Goal: Information Seeking & Learning: Get advice/opinions

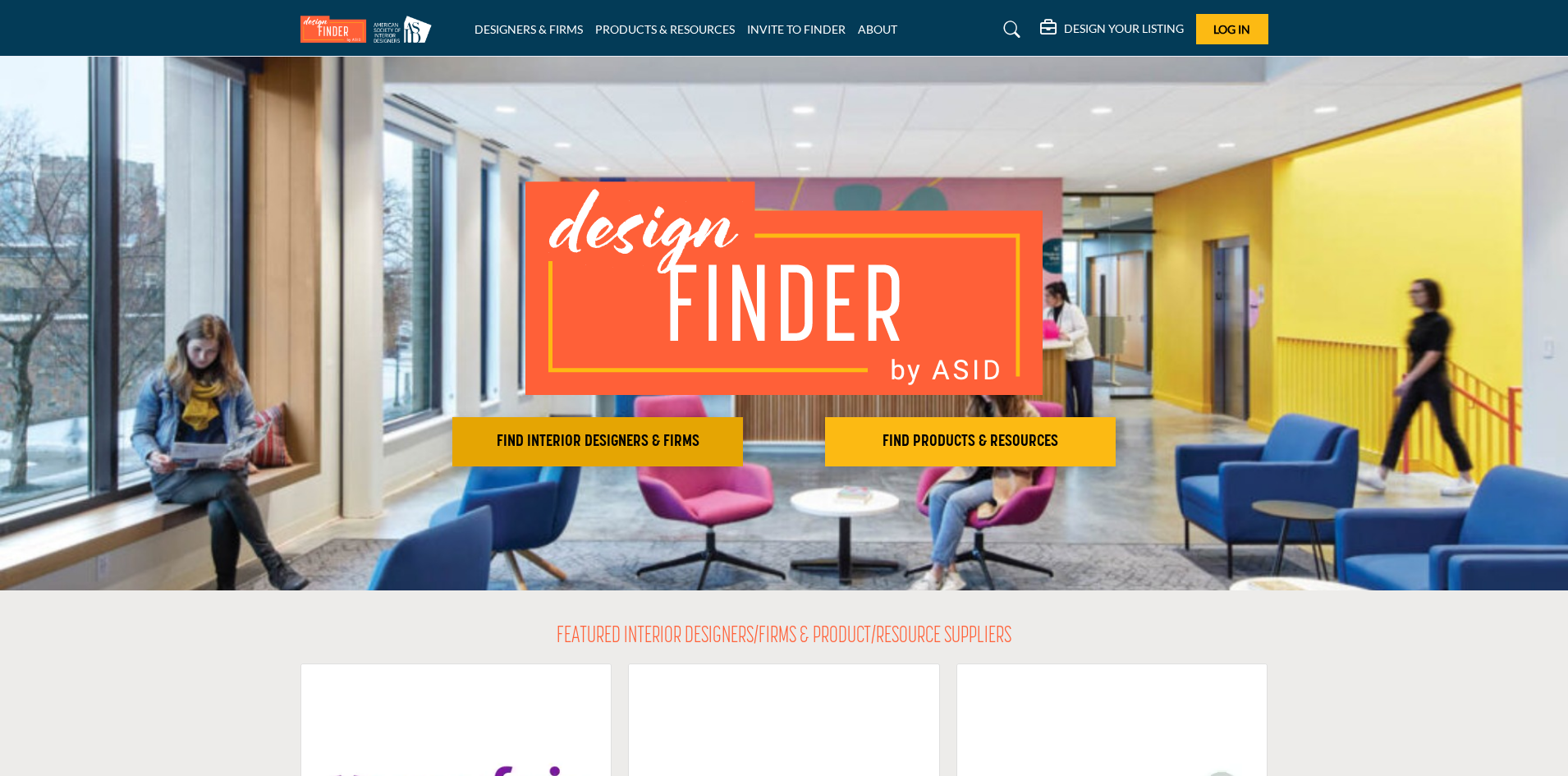
click at [590, 436] on h2 "FIND INTERIOR DESIGNERS & FIRMS" at bounding box center [597, 441] width 281 height 20
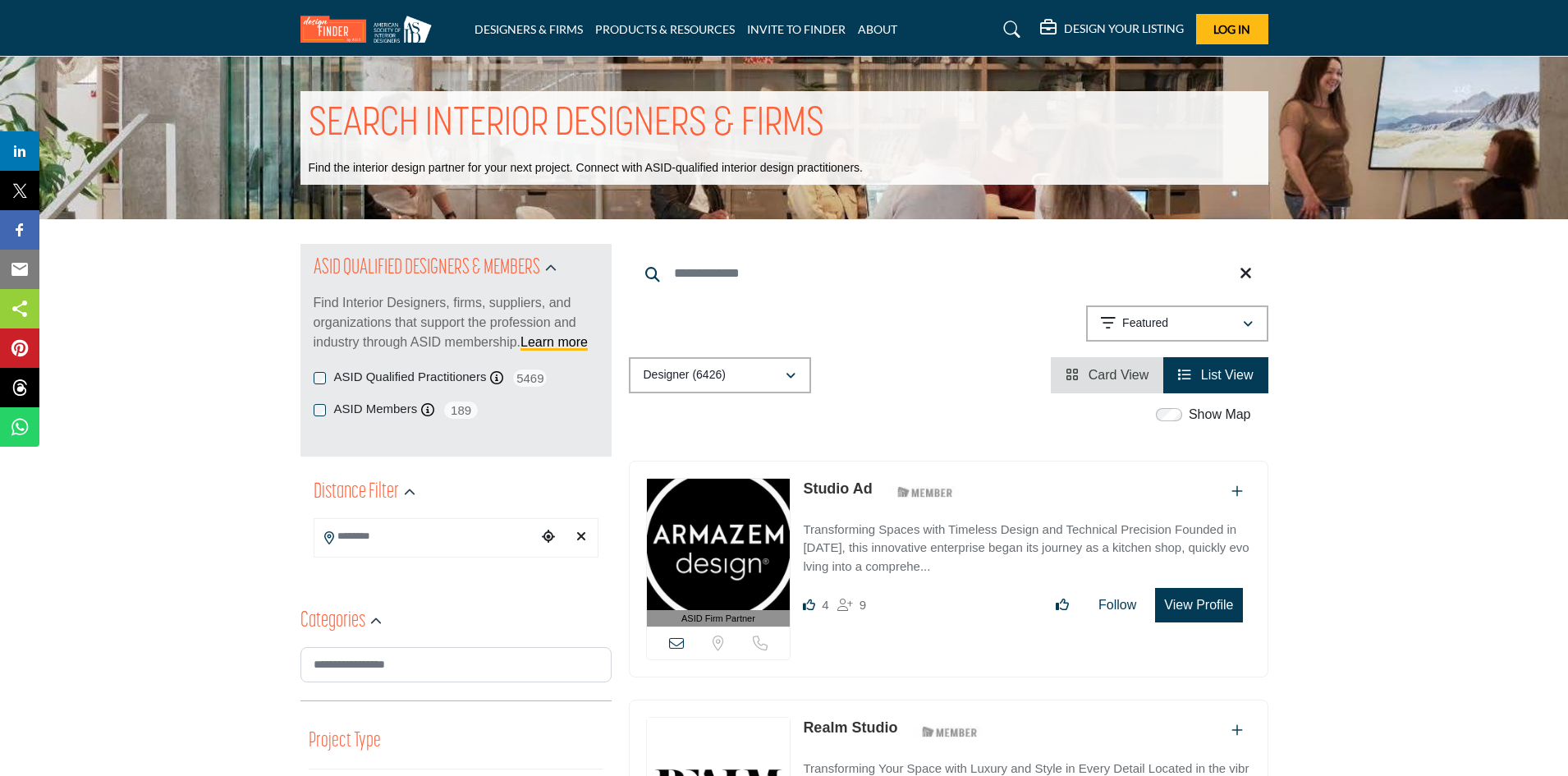
click at [375, 525] on input "Search Location" at bounding box center [426, 536] width 222 height 32
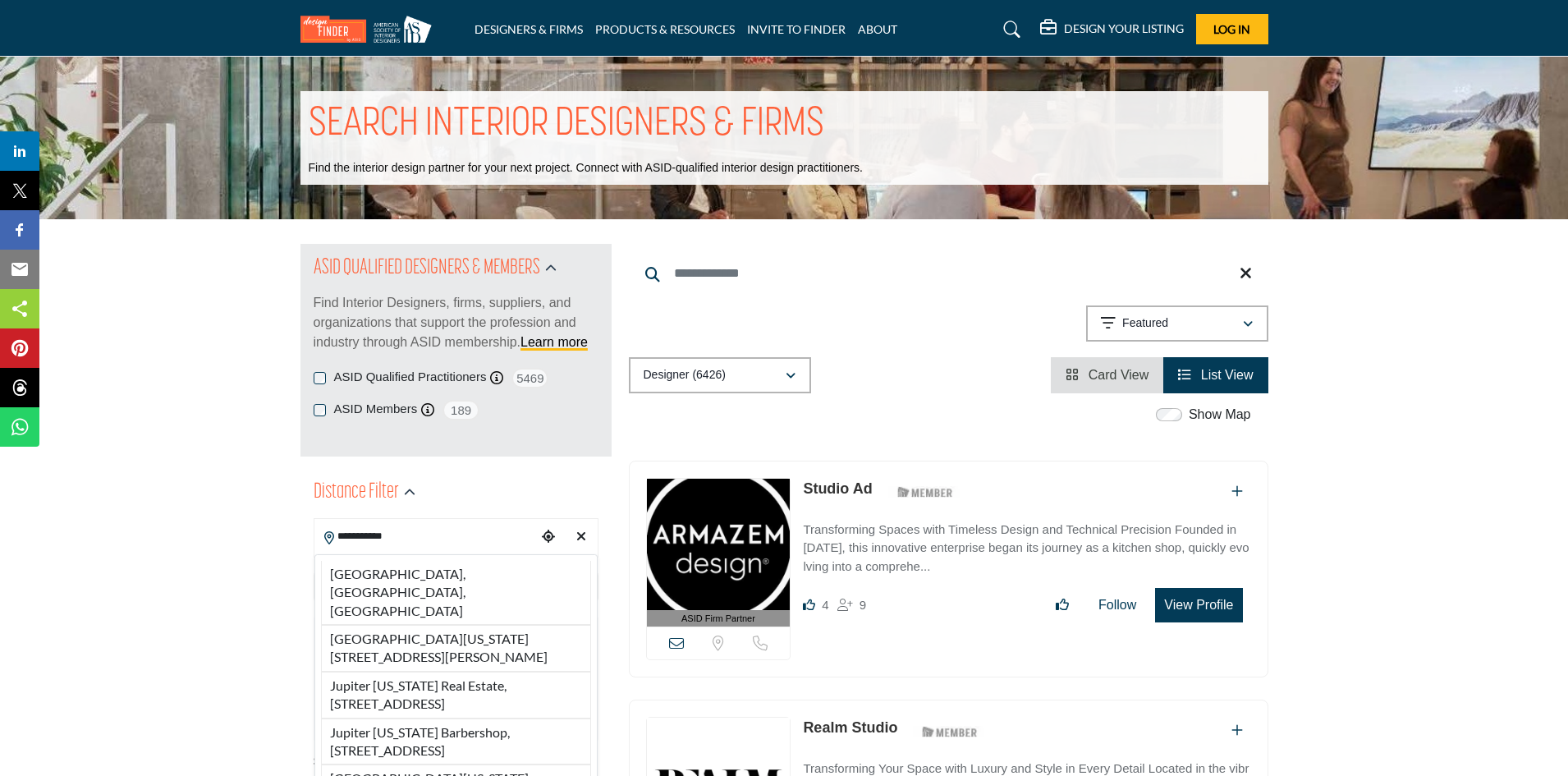
click at [378, 571] on li "Jupiter, FL, USA" at bounding box center [456, 593] width 270 height 64
type input "**********"
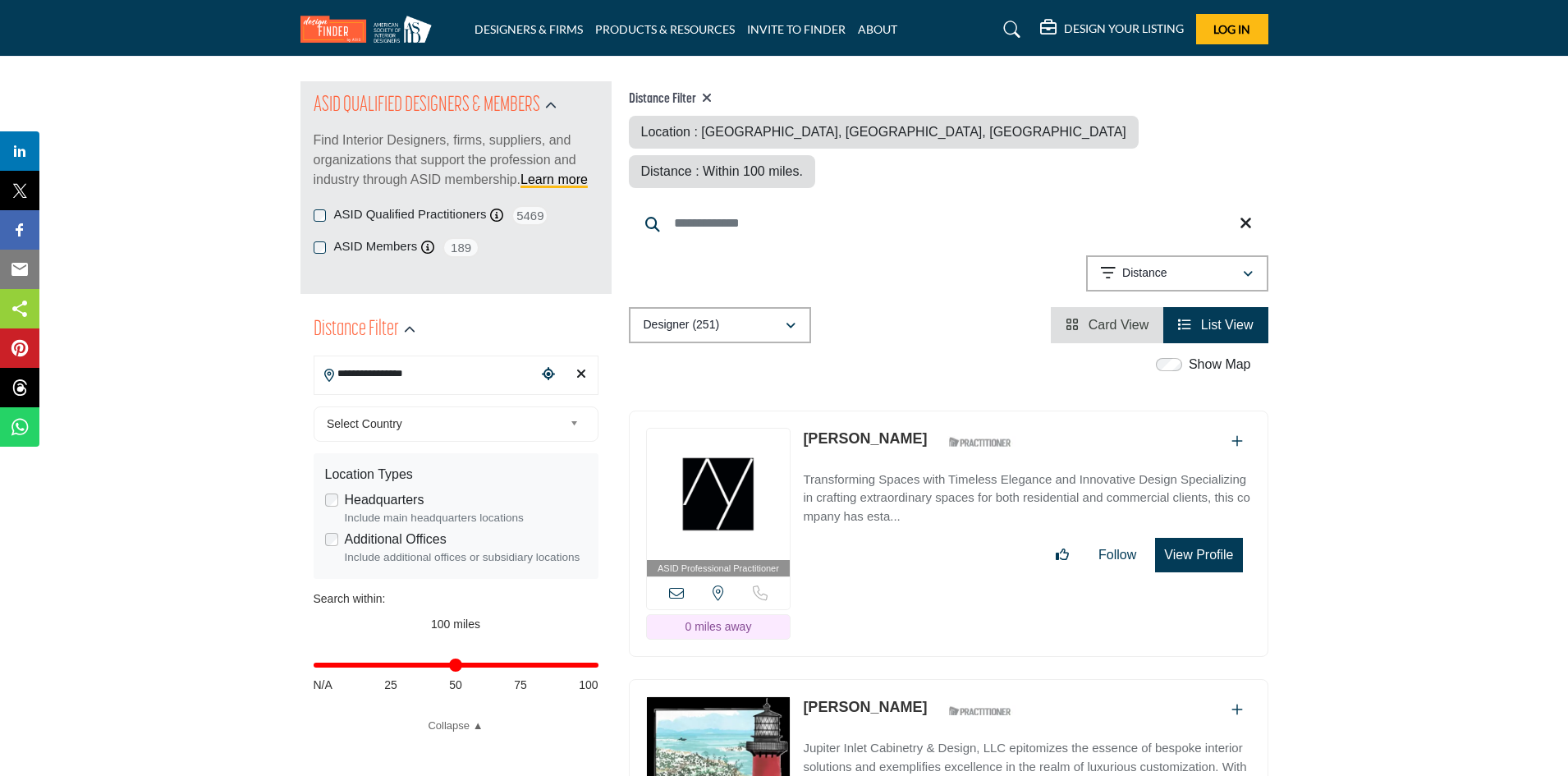
scroll to position [164, 0]
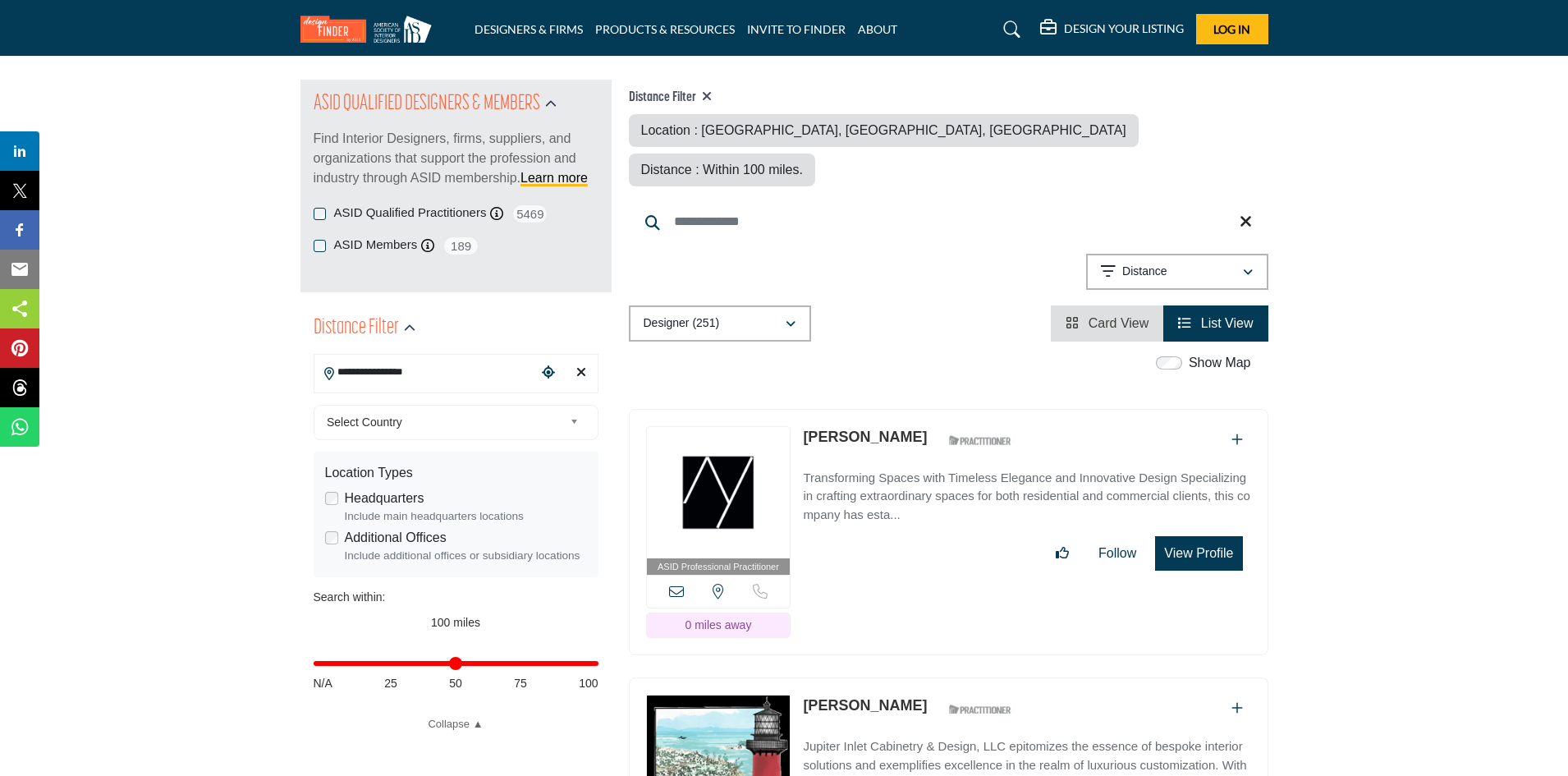
type input "**"
click at [454, 663] on input "Distance in miles" at bounding box center [456, 663] width 285 height 3
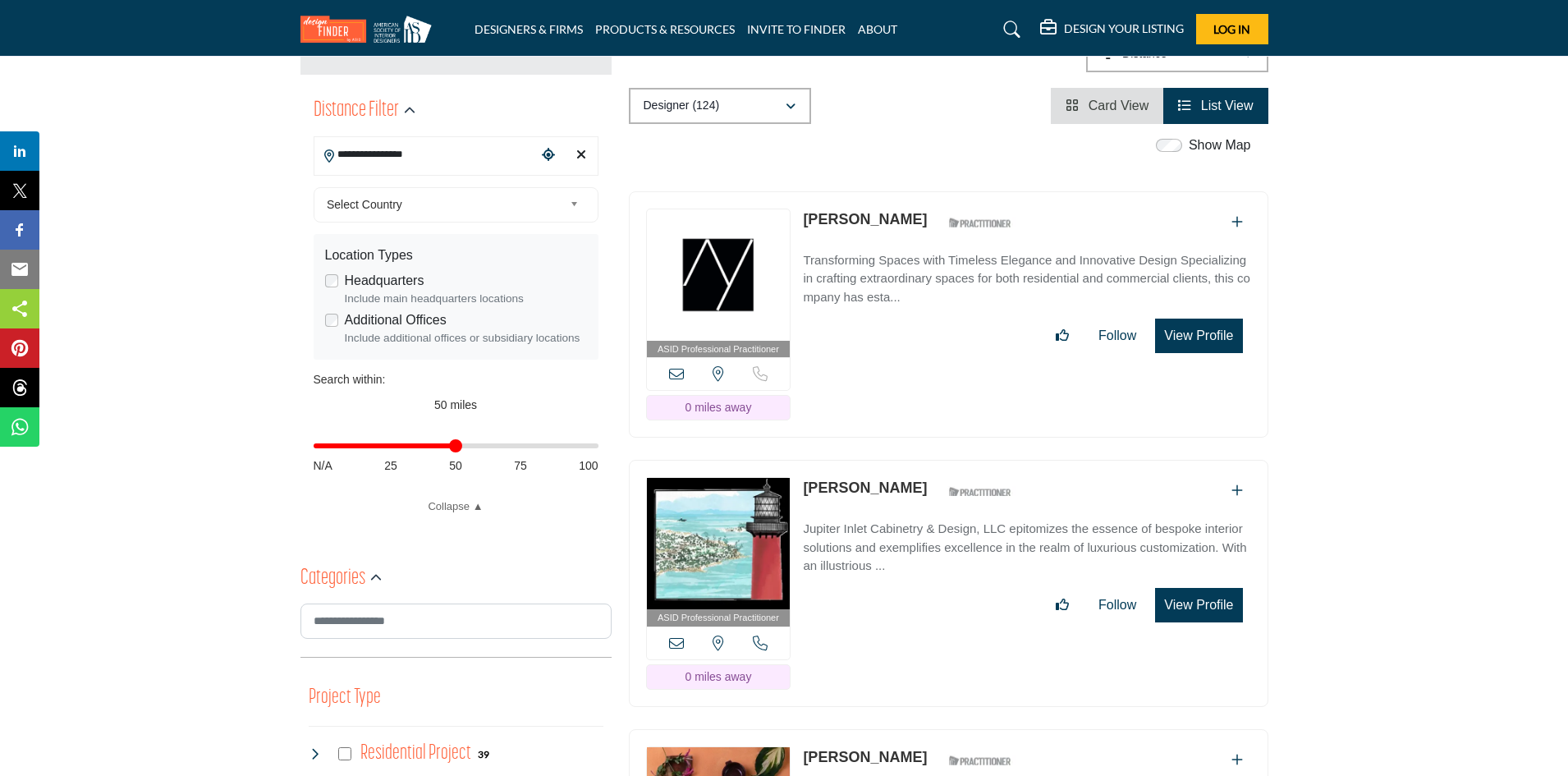
scroll to position [575, 0]
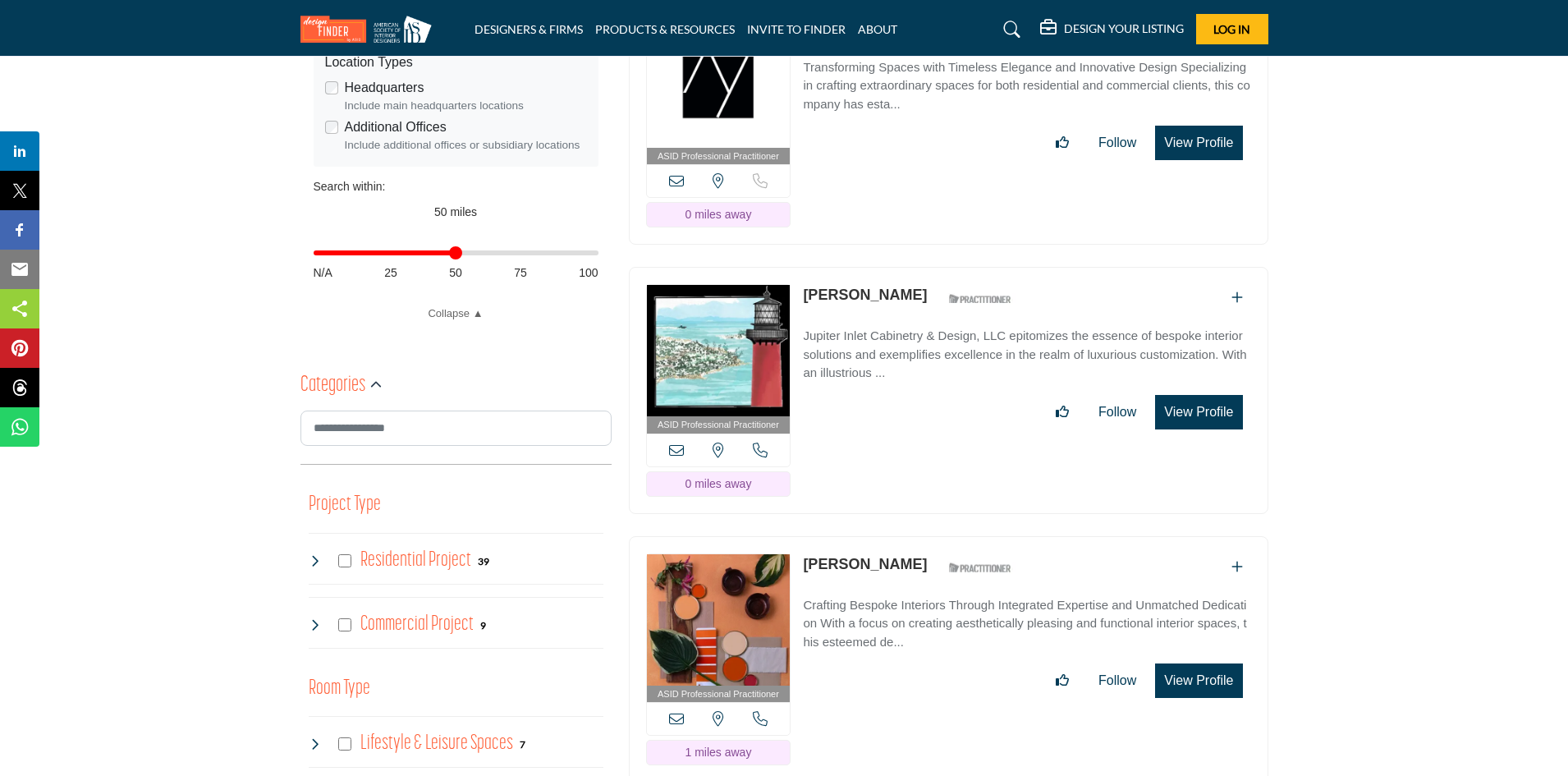
drag, startPoint x: 295, startPoint y: 600, endPoint x: 302, endPoint y: 608, distance: 10.6
drag, startPoint x: 302, startPoint y: 608, endPoint x: 226, endPoint y: 543, distance: 100.0
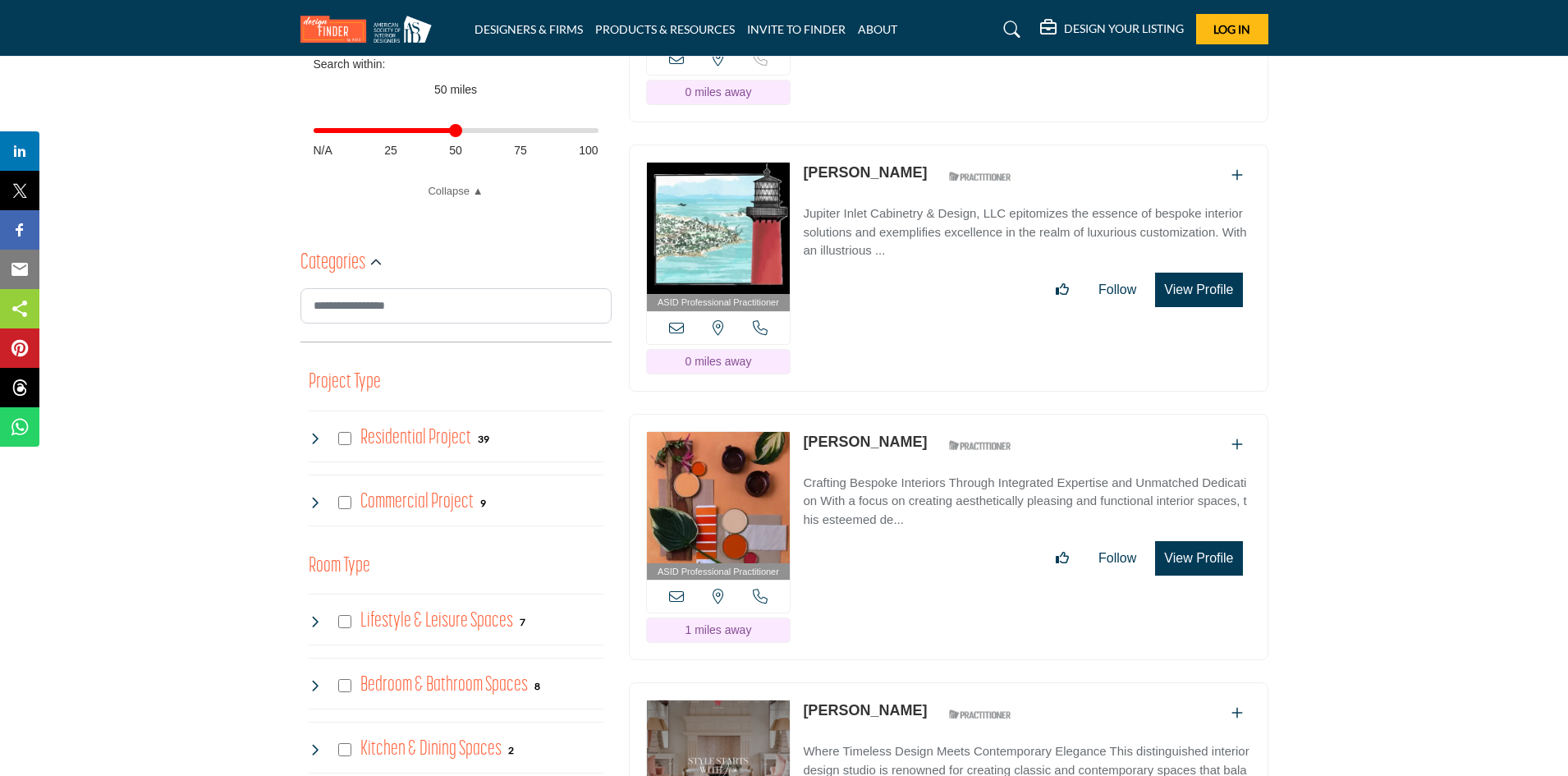
scroll to position [821, 0]
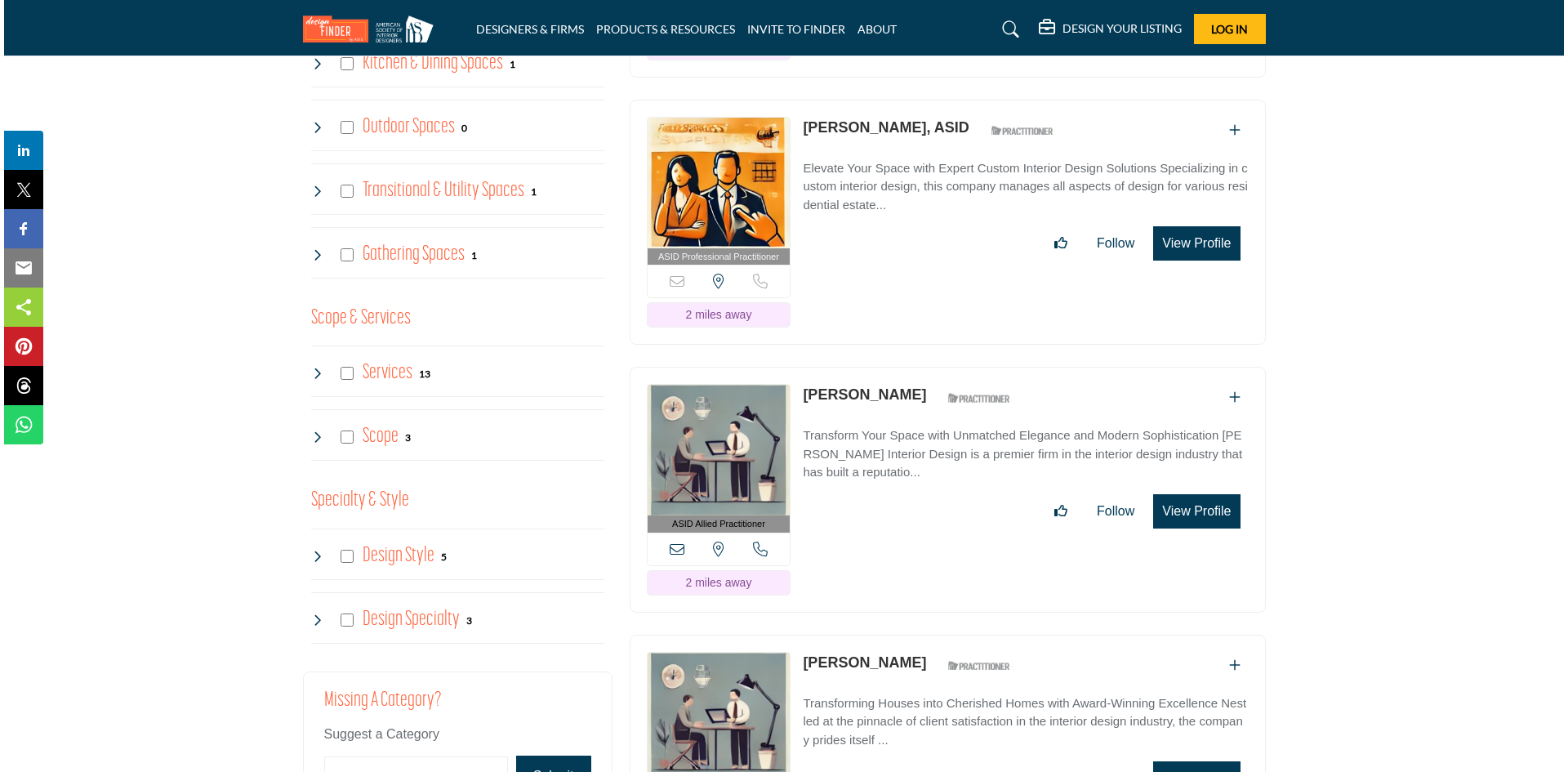
scroll to position [1715, 0]
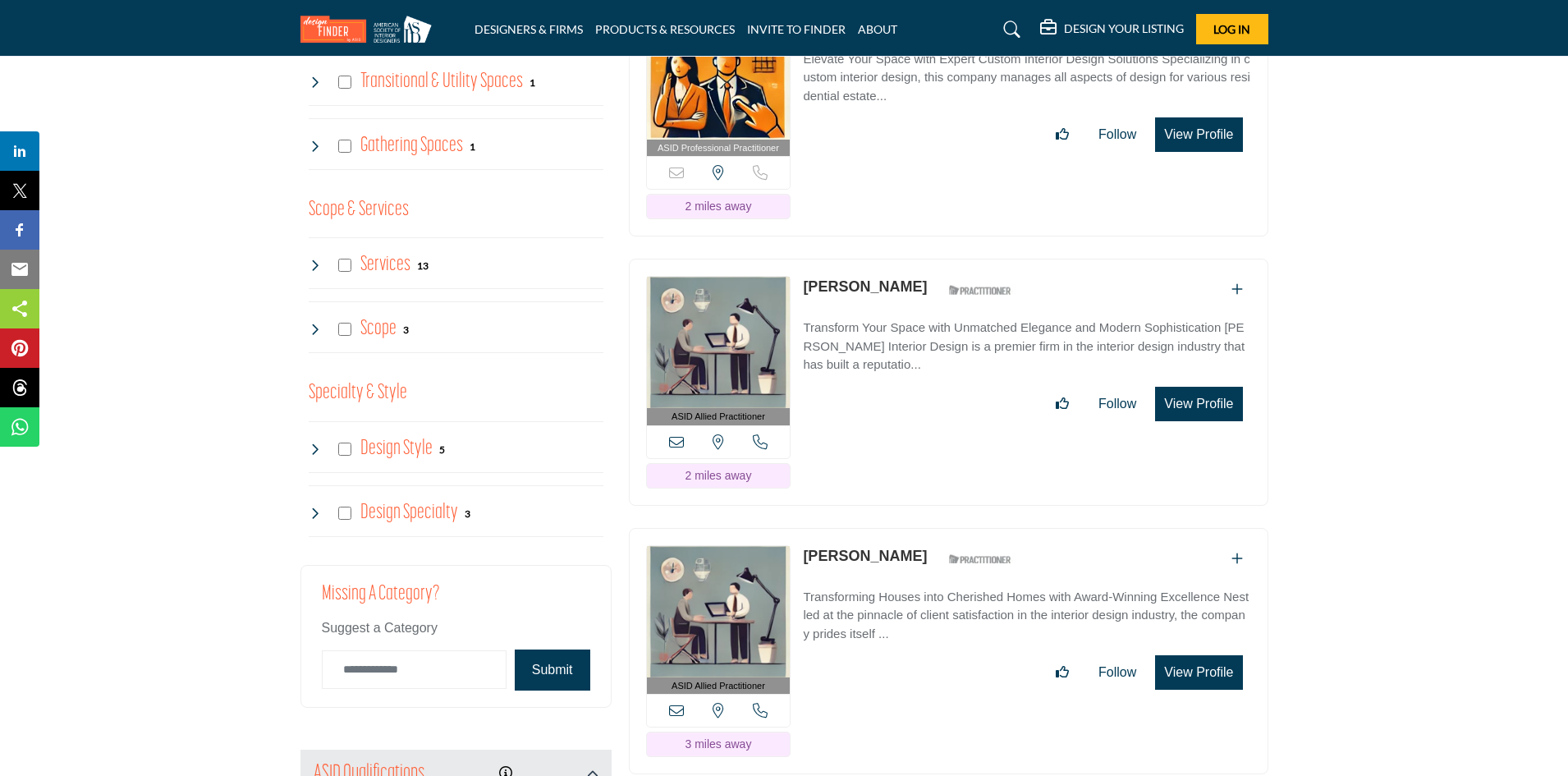
click at [1188, 386] on button "View Profile" at bounding box center [1198, 404] width 87 height 35
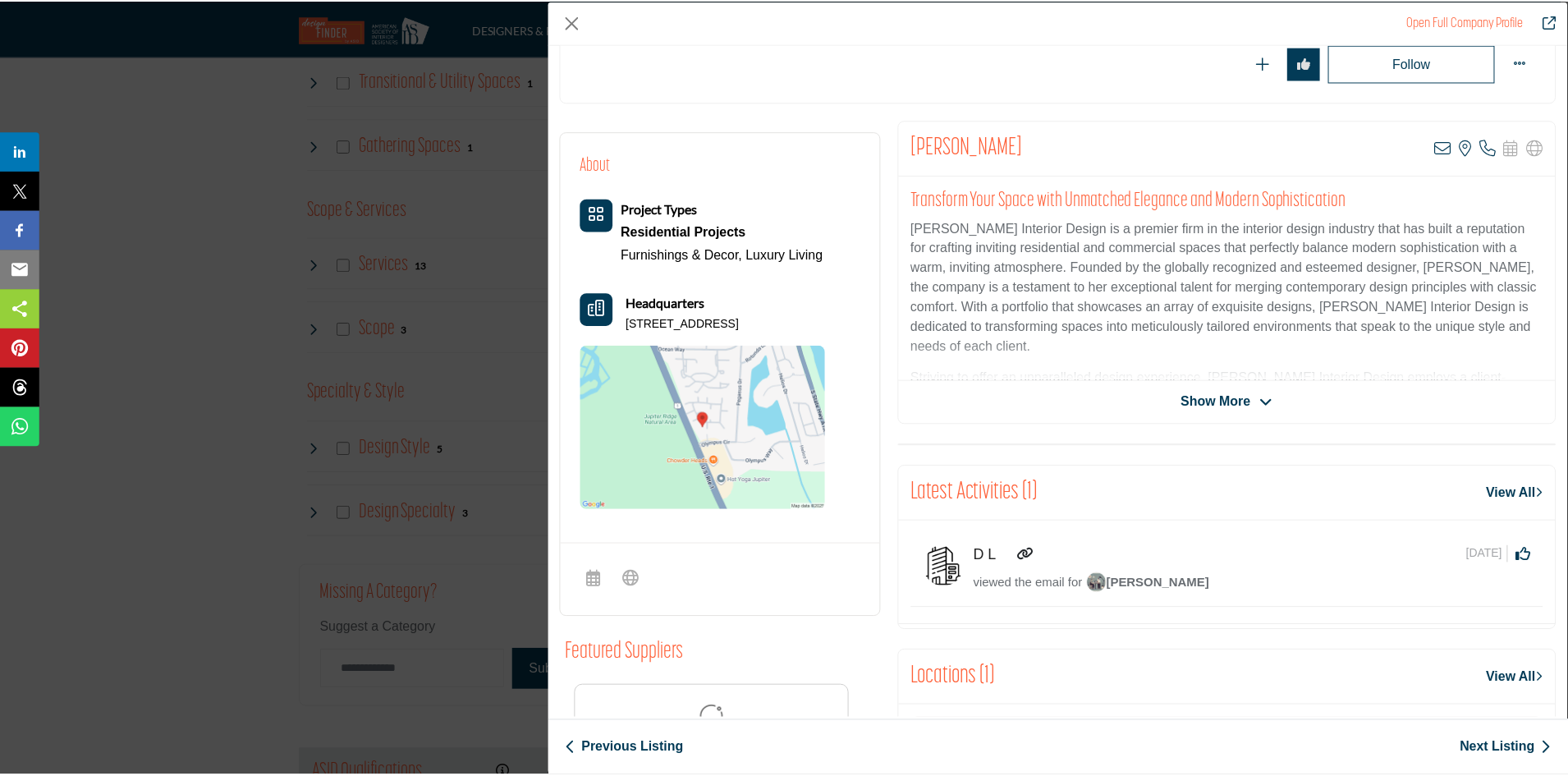
scroll to position [82, 0]
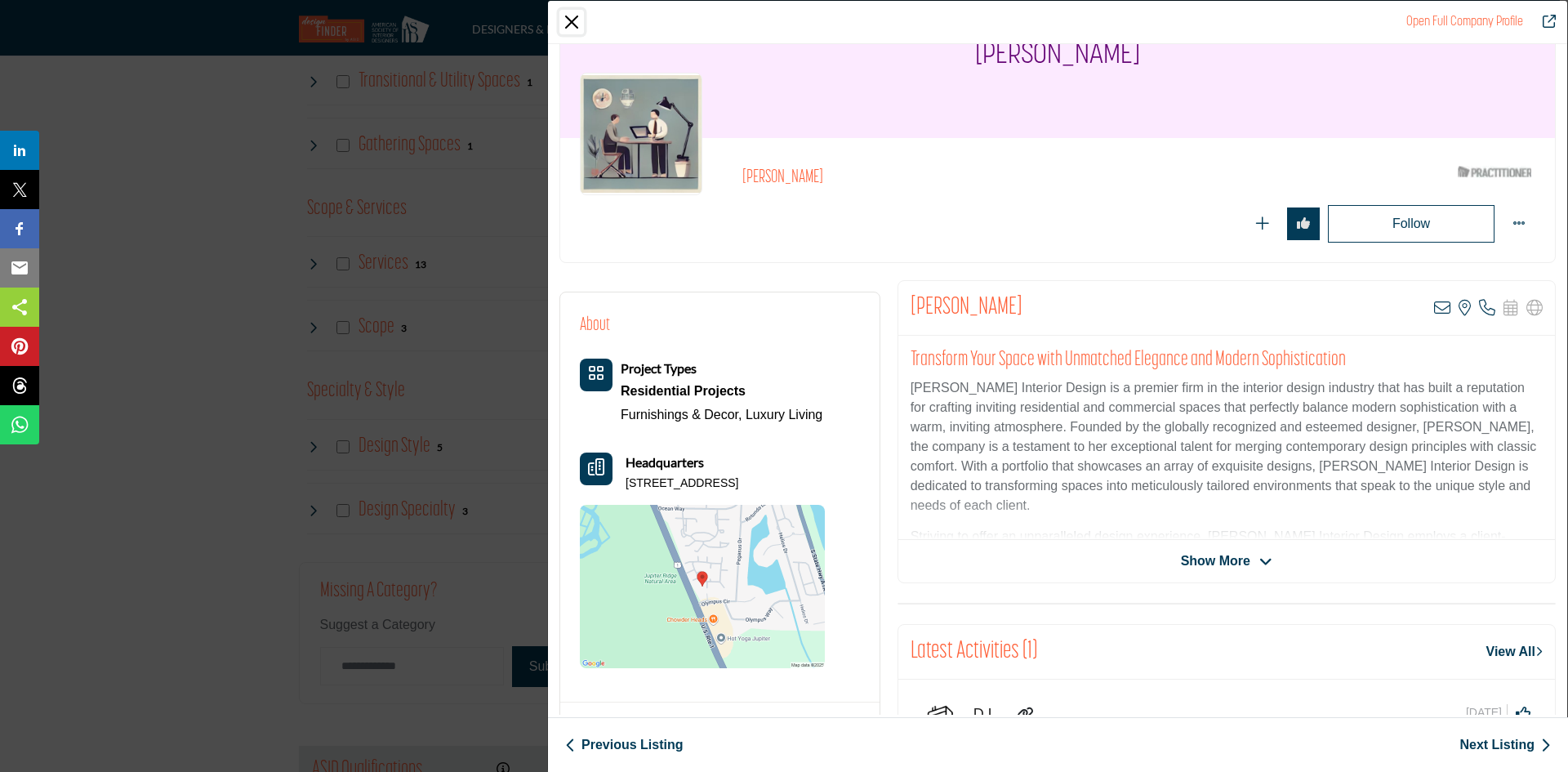
click at [571, 24] on button "Close" at bounding box center [571, 22] width 25 height 25
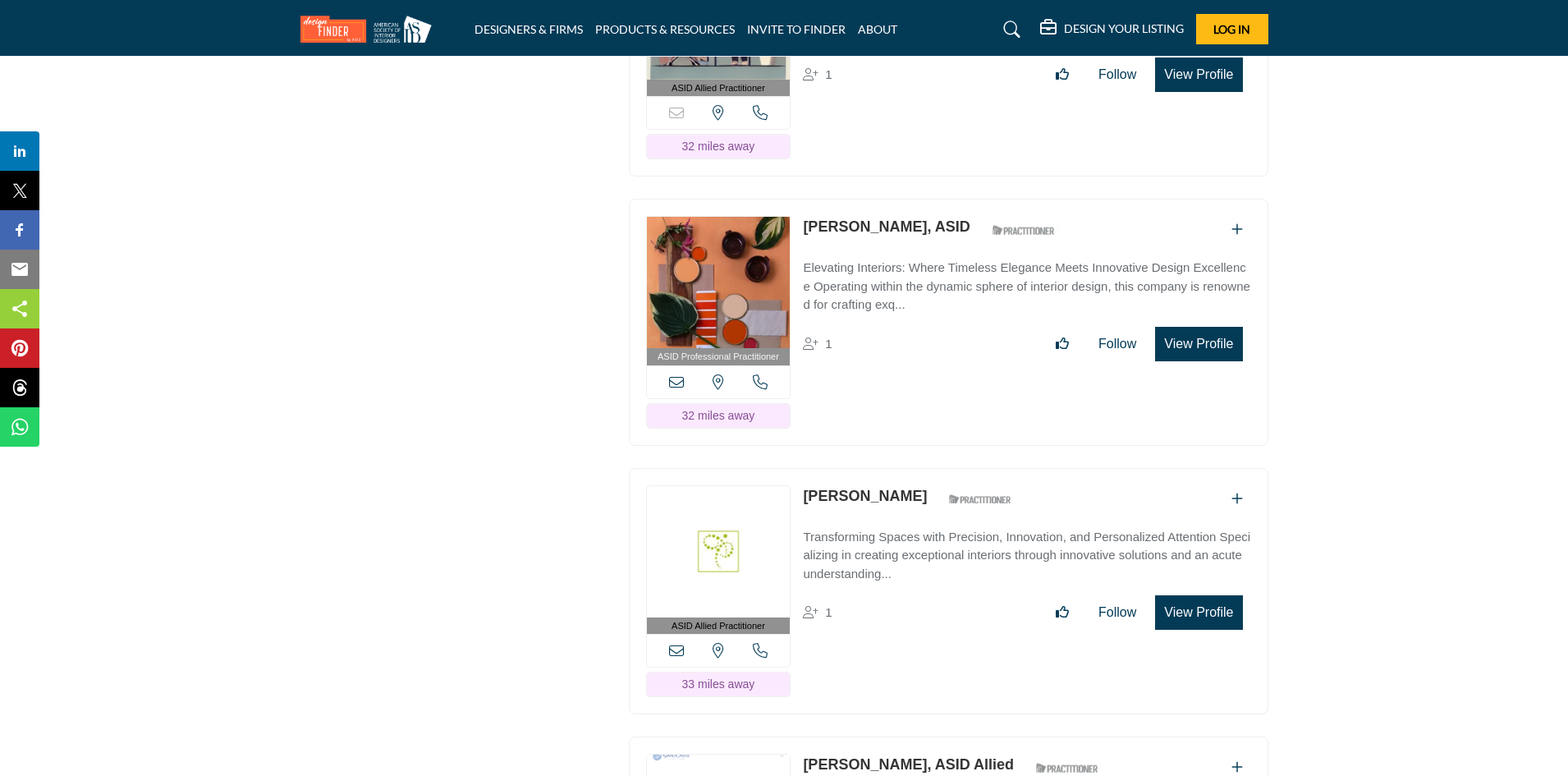
scroll to position [7225, 0]
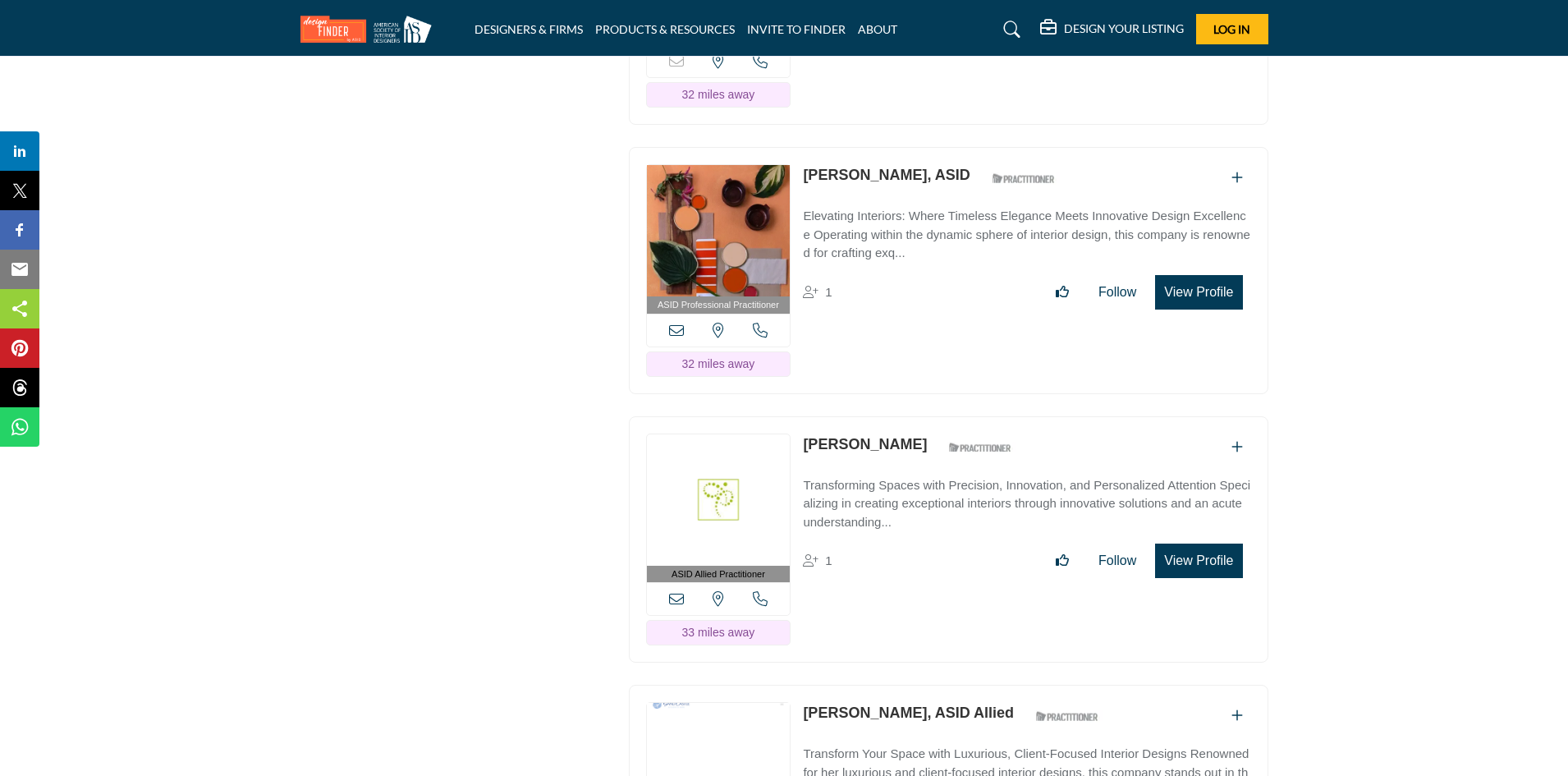
click at [819, 436] on link "Annette Smith" at bounding box center [865, 444] width 124 height 16
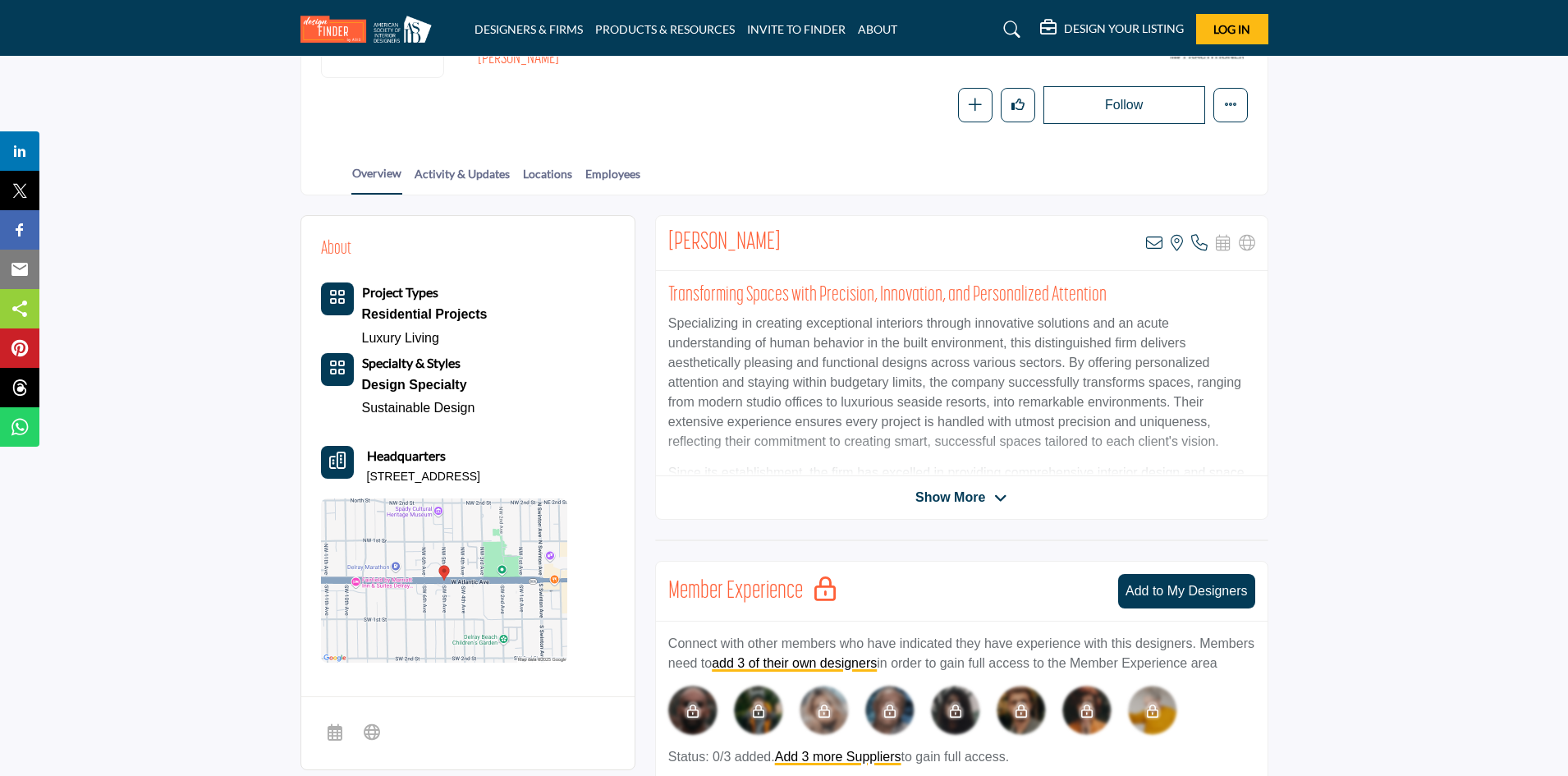
scroll to position [247, 0]
click at [949, 492] on span "Show More" at bounding box center [950, 498] width 70 height 20
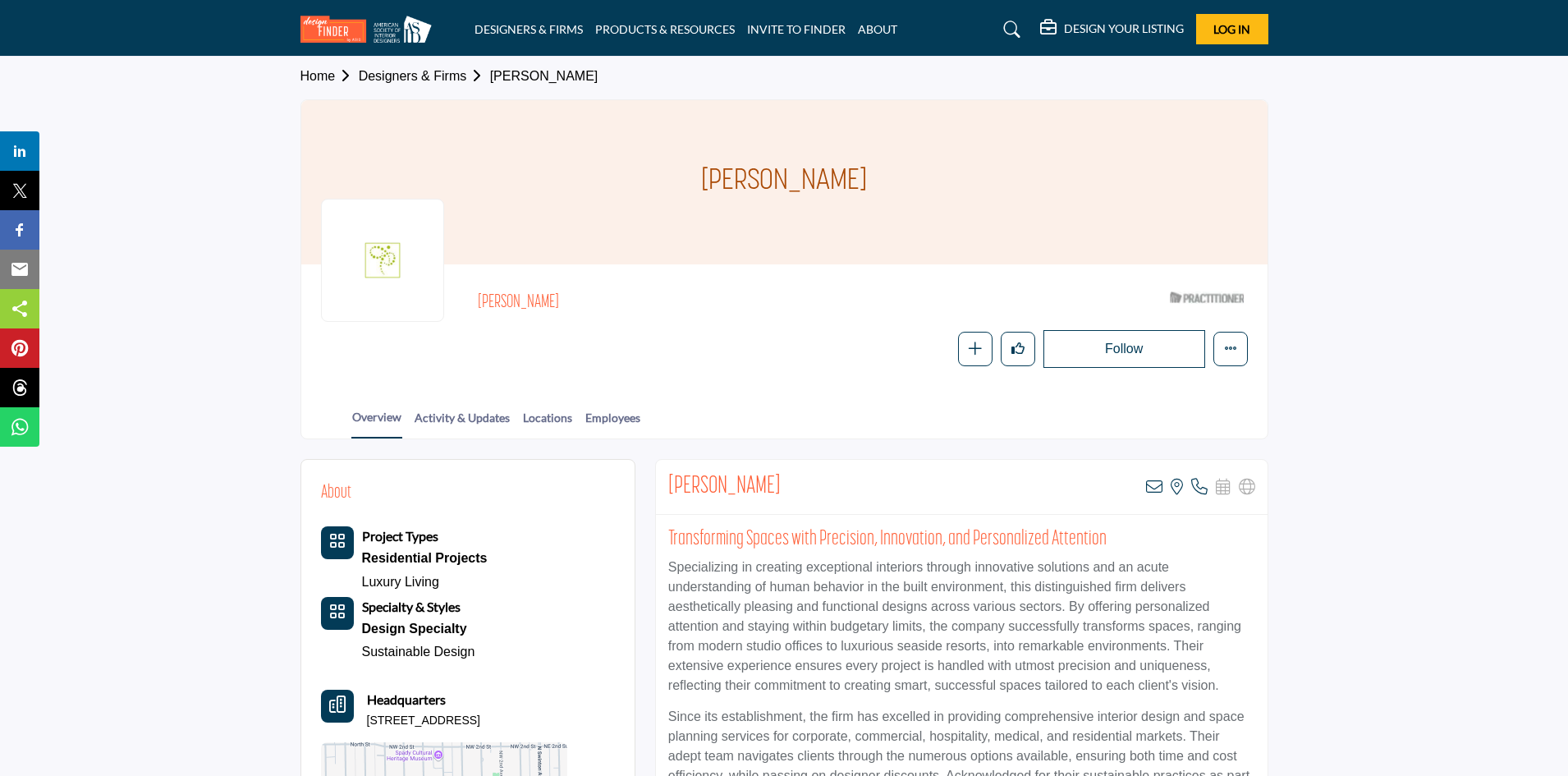
scroll to position [0, 0]
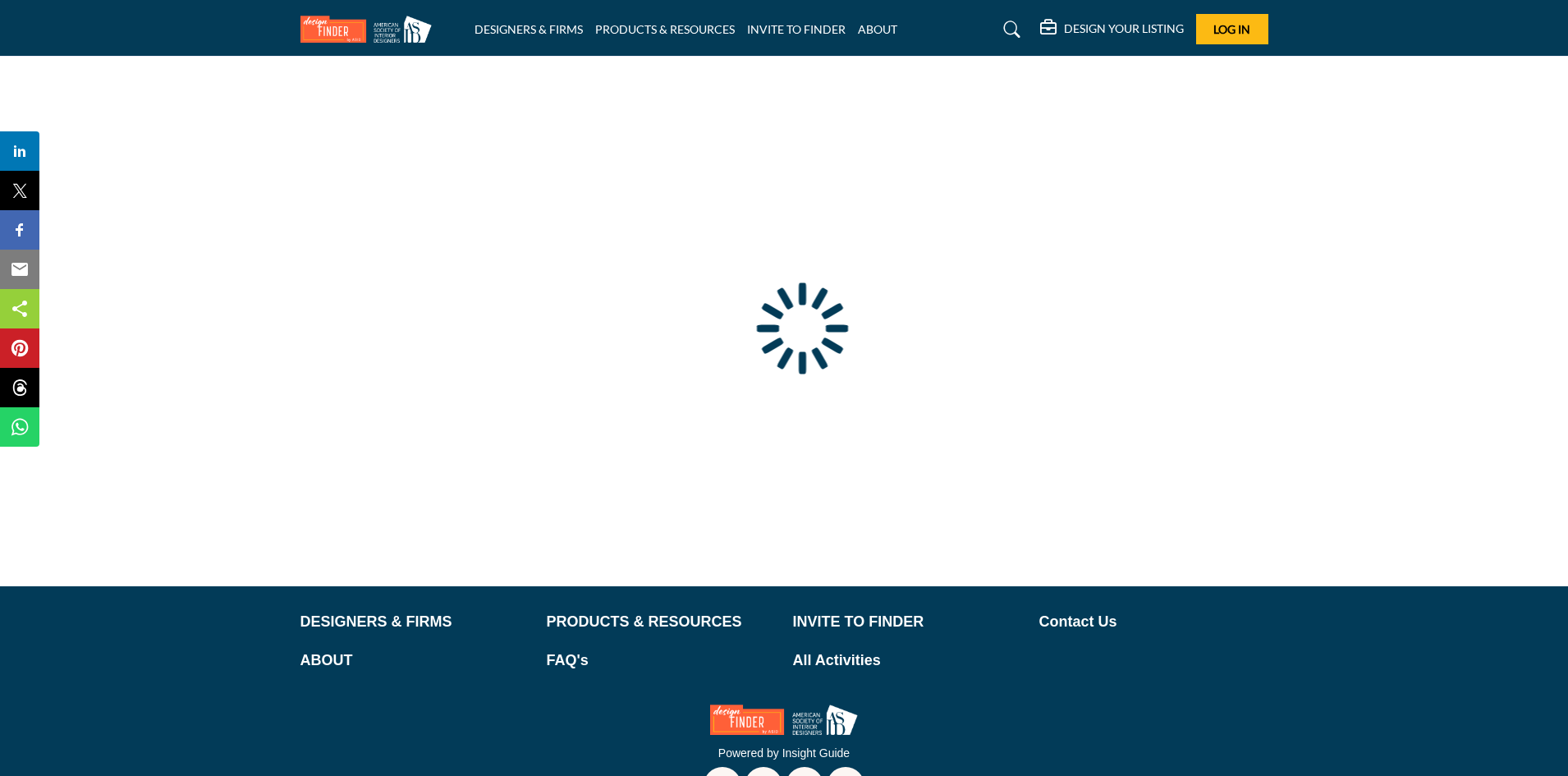
type input "**********"
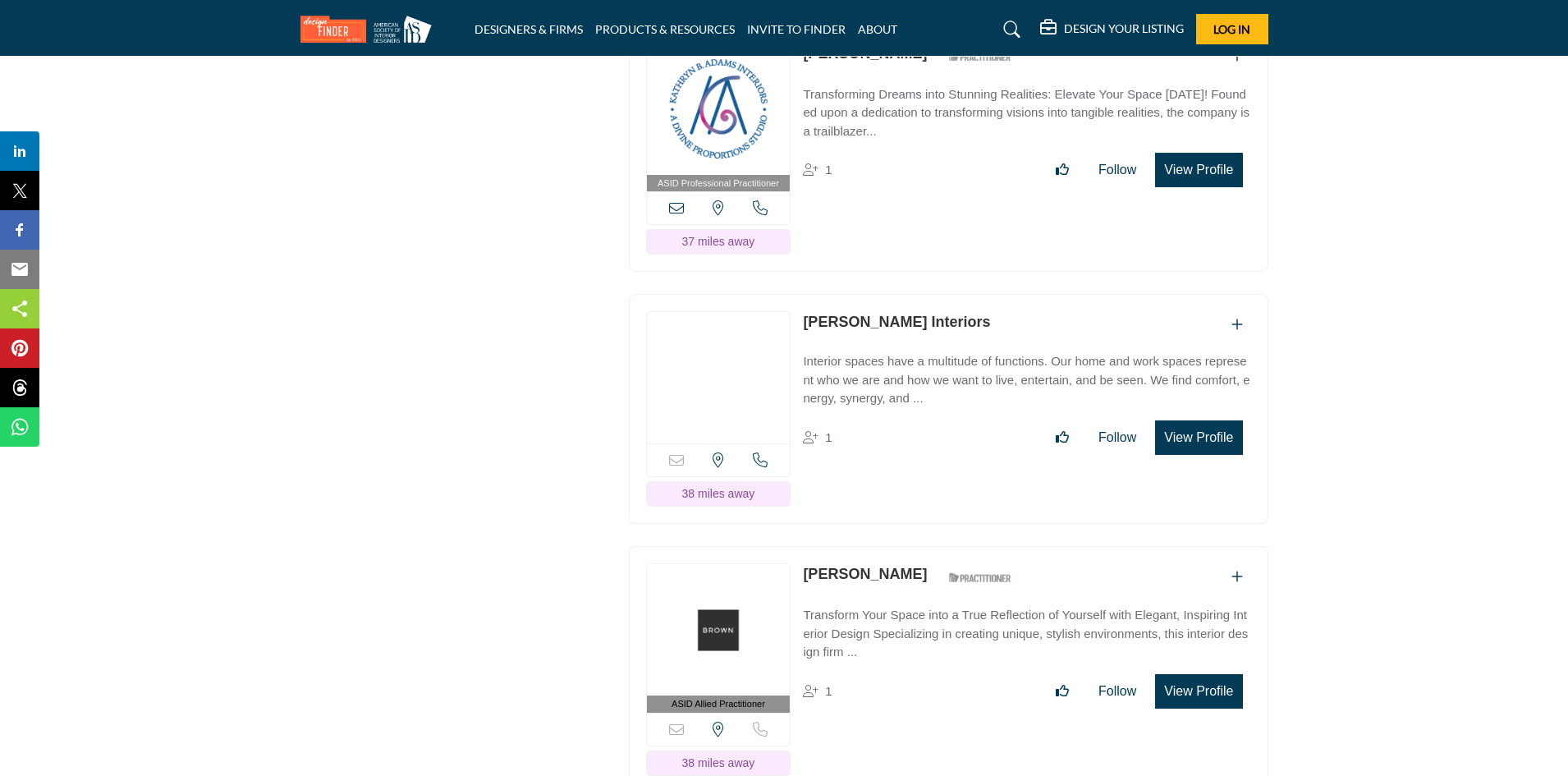
scroll to position [8403, 0]
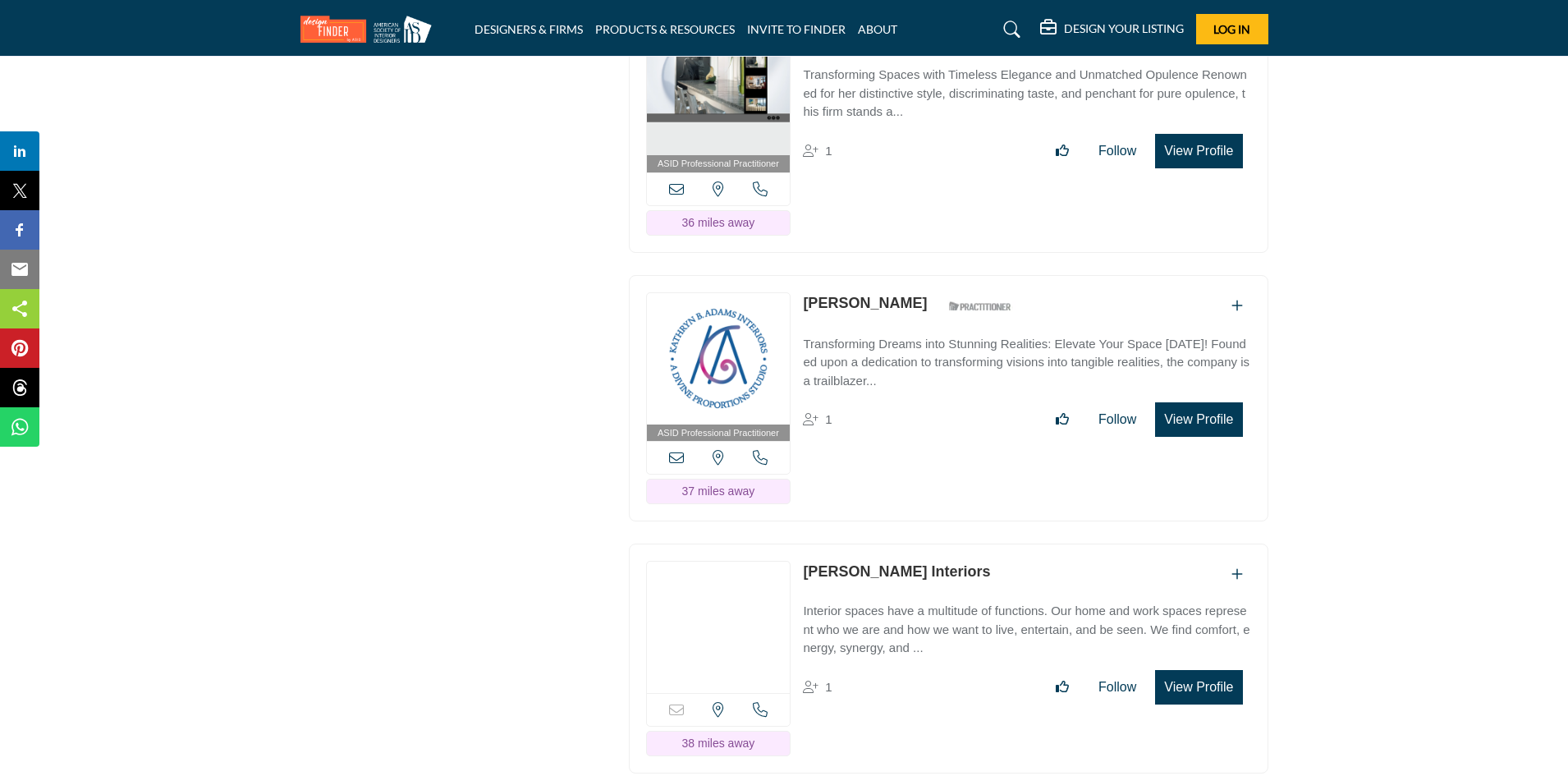
click at [874, 295] on link "Kathryn Adams" at bounding box center [865, 303] width 124 height 16
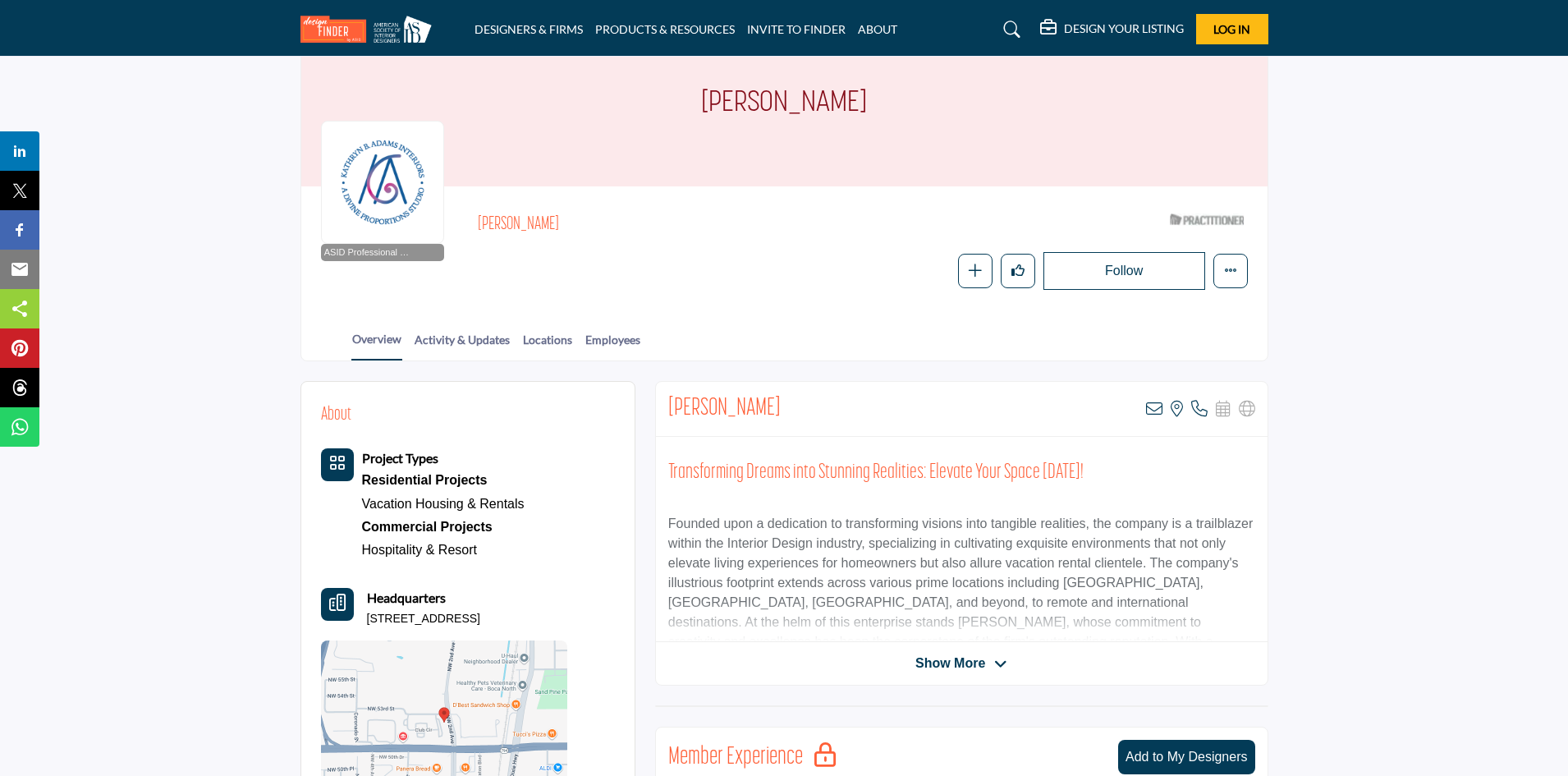
scroll to position [329, 0]
